Goal: Book appointment/travel/reservation

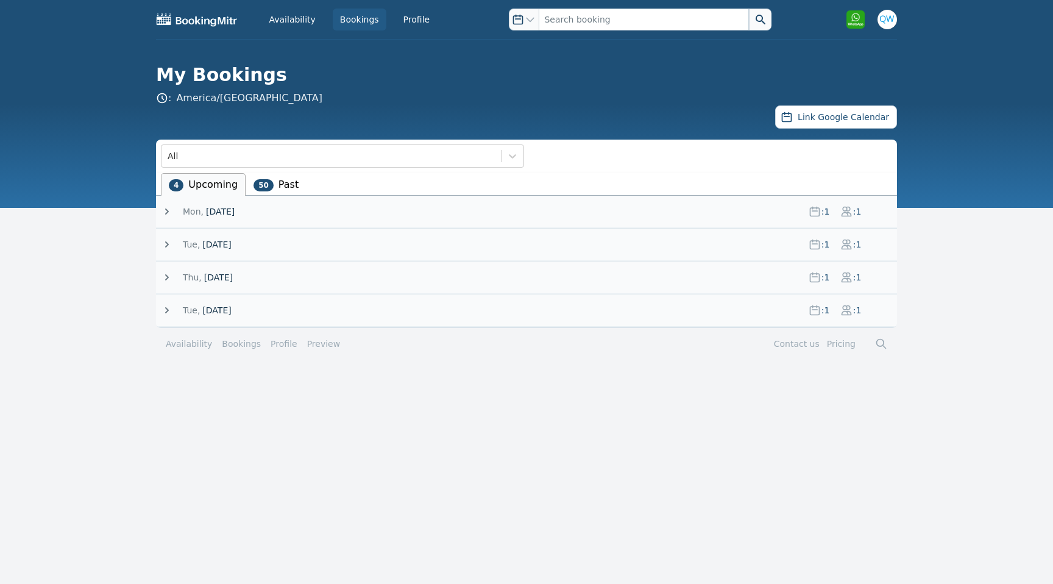
click at [170, 214] on icon at bounding box center [167, 211] width 12 height 12
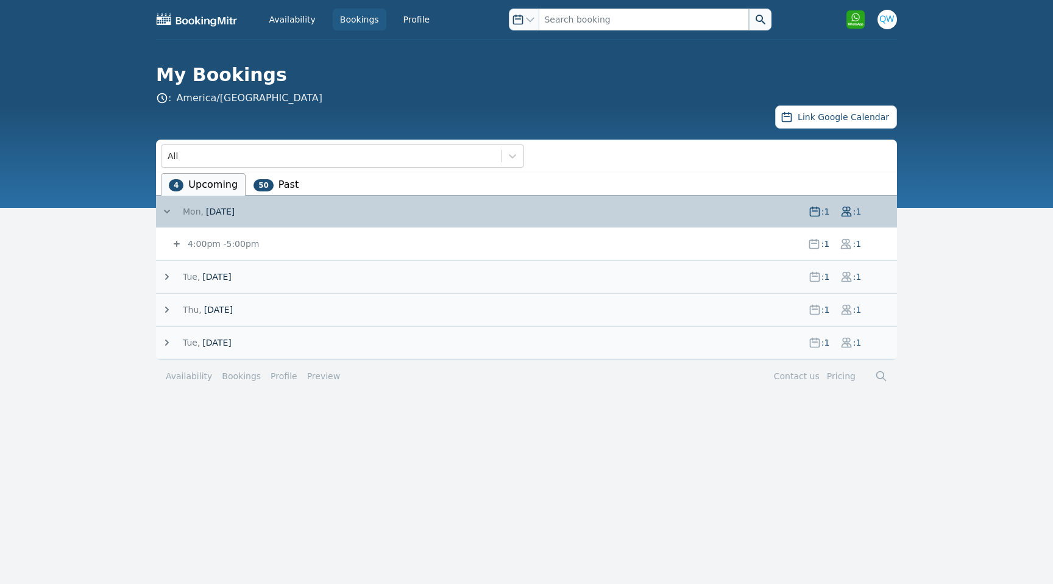
click at [220, 249] on span "4:00pm - 5:00pm" at bounding box center [222, 244] width 74 height 12
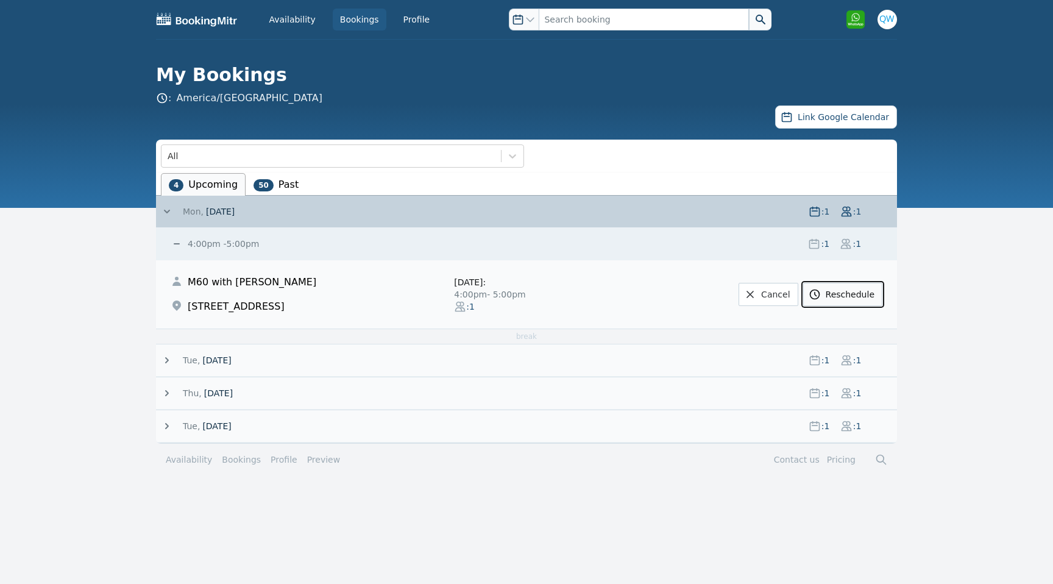
click at [830, 298] on link "Reschedule" at bounding box center [842, 294] width 79 height 23
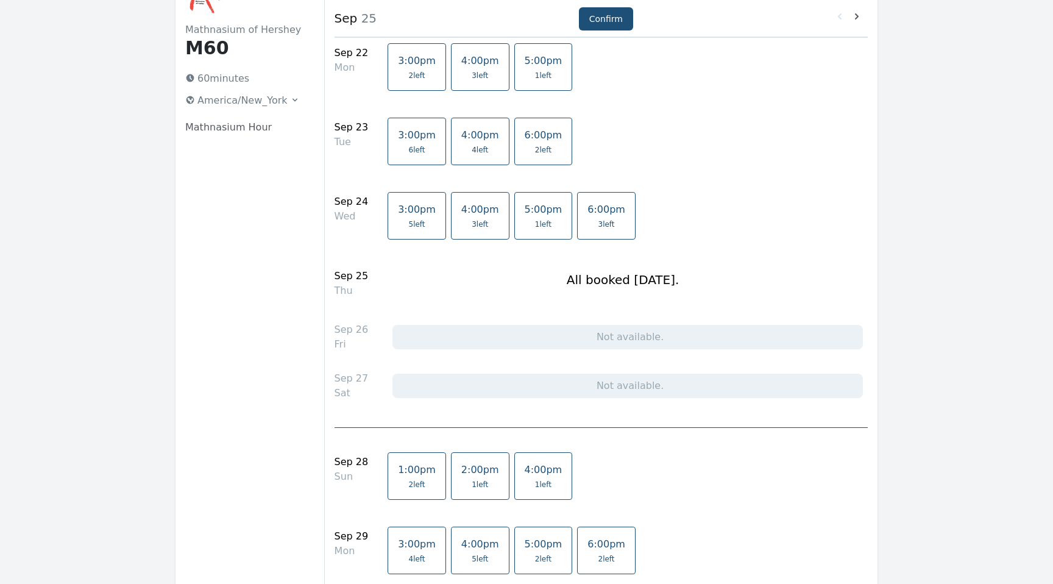
scroll to position [97, 0]
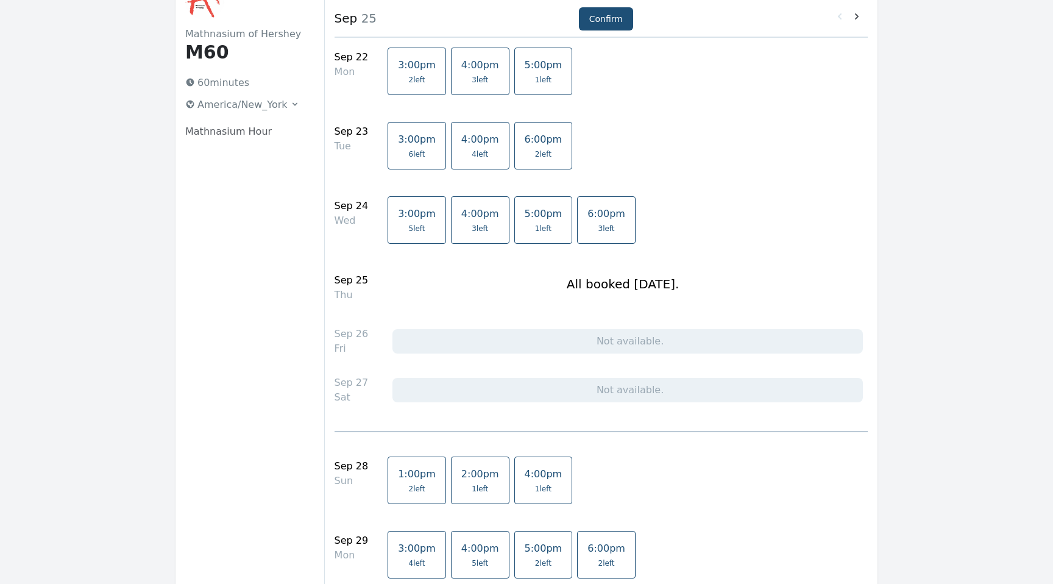
click at [409, 150] on span "6 left" at bounding box center [416, 154] width 16 height 10
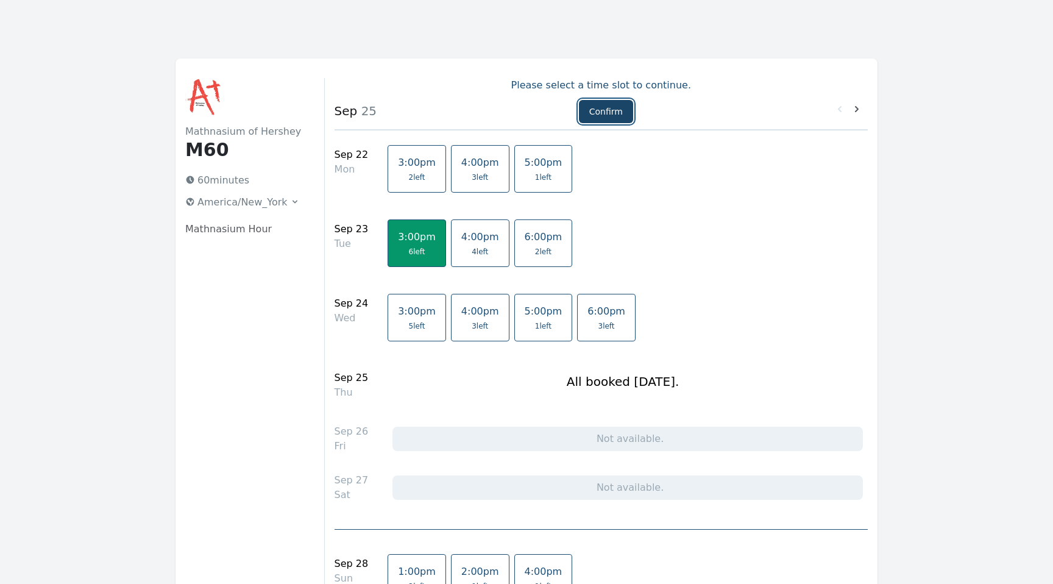
click at [610, 111] on button "Confirm" at bounding box center [606, 111] width 54 height 23
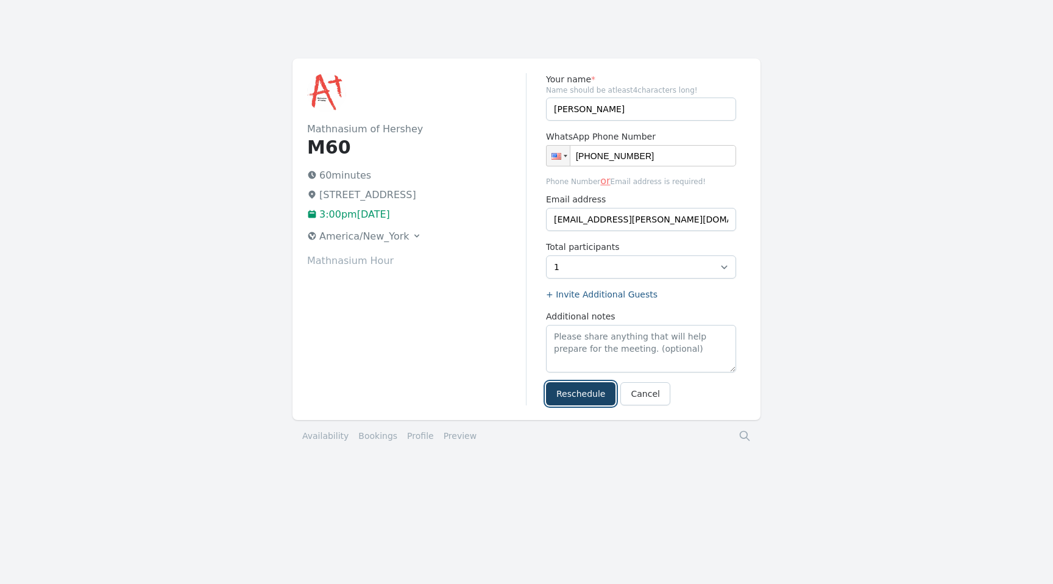
click at [589, 395] on button "Reschedule" at bounding box center [580, 393] width 69 height 23
